Goal: Navigation & Orientation: Find specific page/section

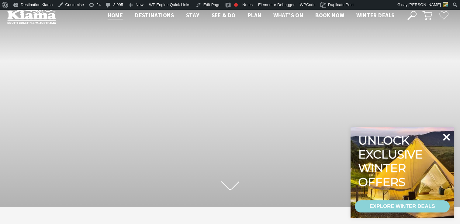
click at [447, 136] on icon at bounding box center [446, 137] width 7 height 7
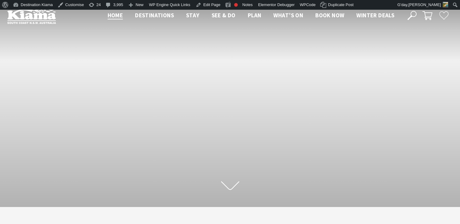
scroll to position [104, 465]
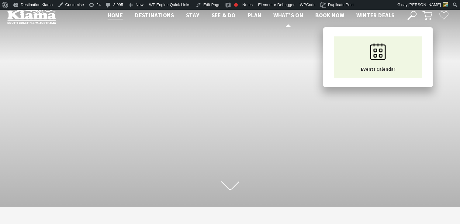
click at [290, 14] on span "What’s On" at bounding box center [288, 15] width 30 height 7
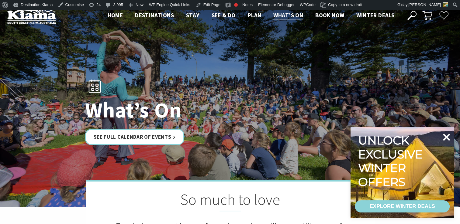
click at [448, 137] on icon at bounding box center [446, 137] width 7 height 7
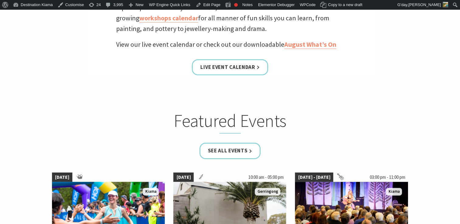
scroll to position [308, 0]
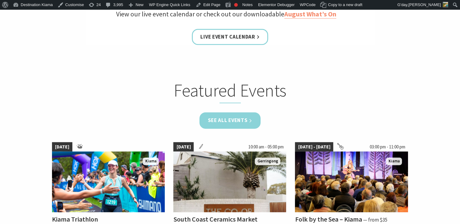
click at [231, 122] on link "See all Events" at bounding box center [230, 121] width 61 height 16
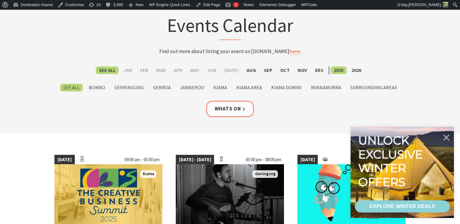
scroll to position [46, 0]
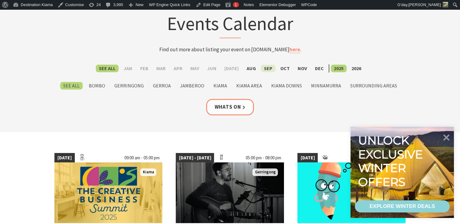
click at [266, 66] on label "Sep" at bounding box center [268, 69] width 15 height 8
click at [0, 0] on input "Sep" at bounding box center [0, 0] width 0 height 0
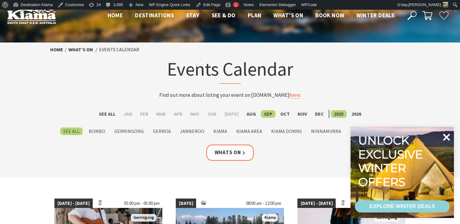
click at [446, 139] on icon at bounding box center [446, 137] width 7 height 7
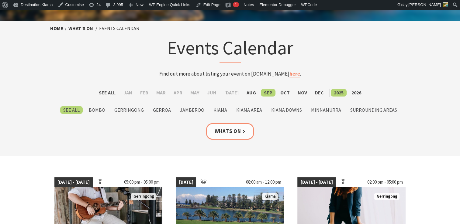
scroll to position [19, 0]
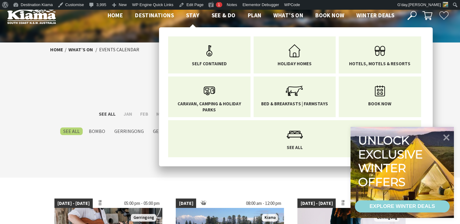
click at [189, 13] on span "Stay" at bounding box center [192, 15] width 13 height 7
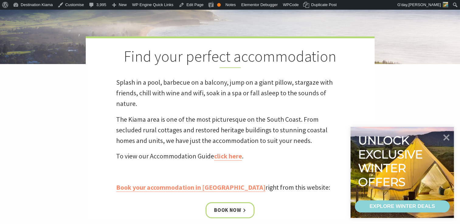
scroll to position [149, 0]
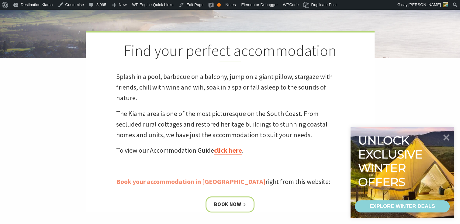
click at [224, 150] on link "click here" at bounding box center [228, 150] width 28 height 9
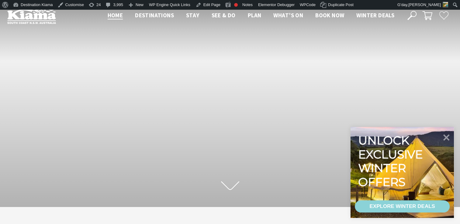
scroll to position [109, 465]
click at [413, 13] on icon at bounding box center [412, 15] width 9 height 9
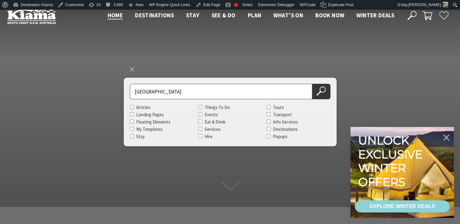
type input "driftwood beag house"
click at [312, 84] on button "Search Now" at bounding box center [321, 92] width 18 height 16
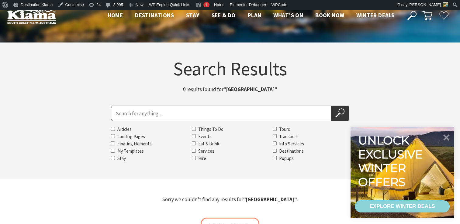
click at [148, 112] on input "Search for" at bounding box center [221, 114] width 220 height 16
type input "Driftwood Beach House"
click at [331, 106] on button "Search Now" at bounding box center [340, 114] width 18 height 16
click at [338, 110] on icon at bounding box center [340, 113] width 9 height 9
click at [447, 135] on icon at bounding box center [446, 137] width 15 height 15
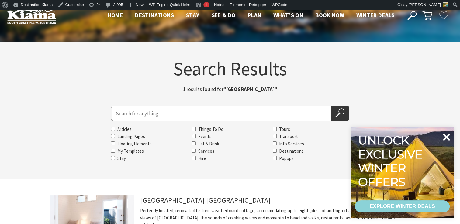
click at [446, 136] on icon at bounding box center [446, 137] width 7 height 7
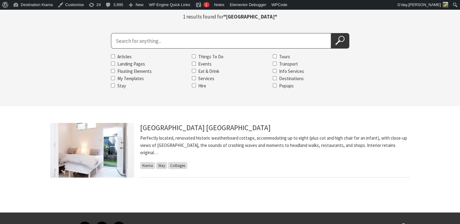
scroll to position [72, 0]
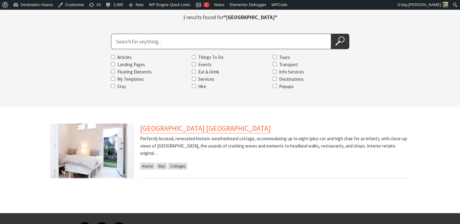
click at [169, 126] on link "[GEOGRAPHIC_DATA] [GEOGRAPHIC_DATA]" at bounding box center [205, 129] width 131 height 10
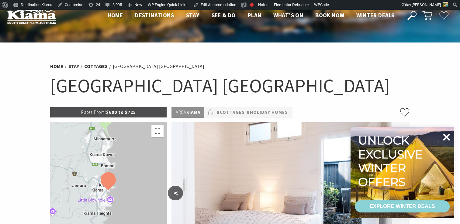
click at [446, 136] on icon at bounding box center [446, 137] width 7 height 7
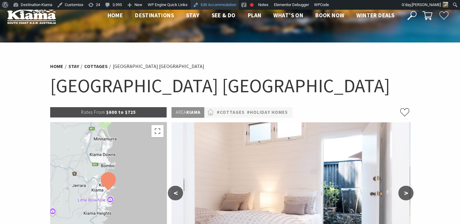
click at [217, 3] on link "Edit Accommodation" at bounding box center [215, 5] width 48 height 10
